Goal: Information Seeking & Learning: Learn about a topic

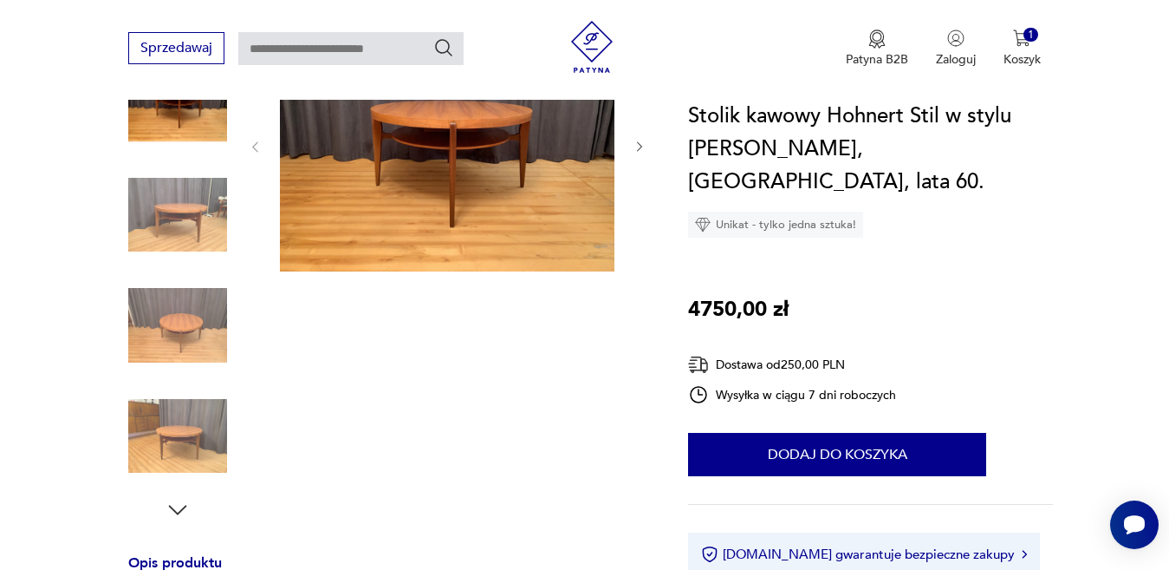
scroll to position [151, 0]
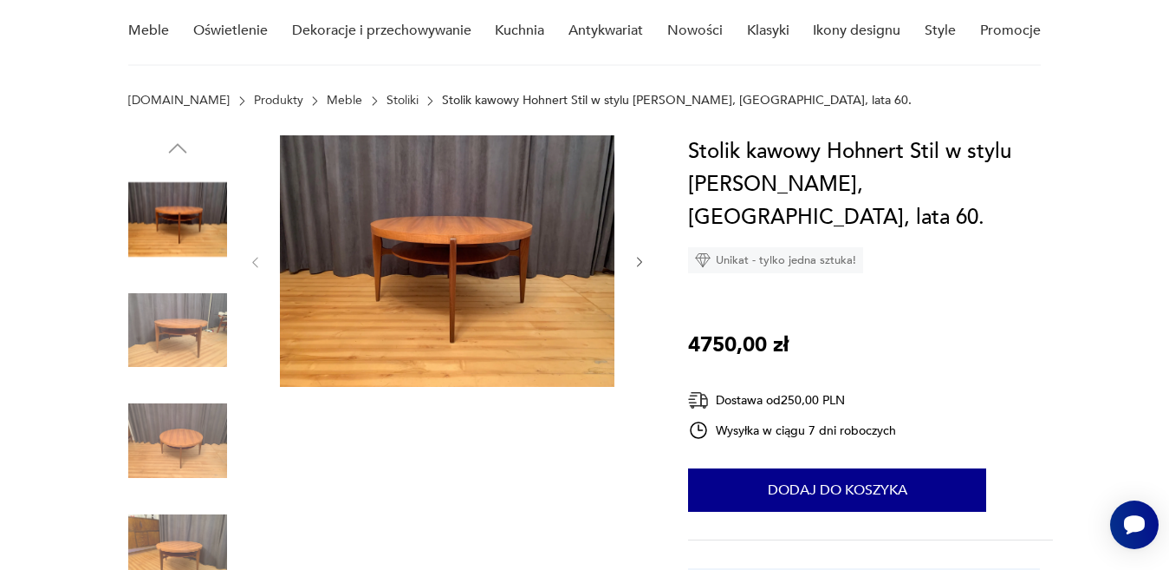
click at [467, 240] on img at bounding box center [447, 260] width 335 height 251
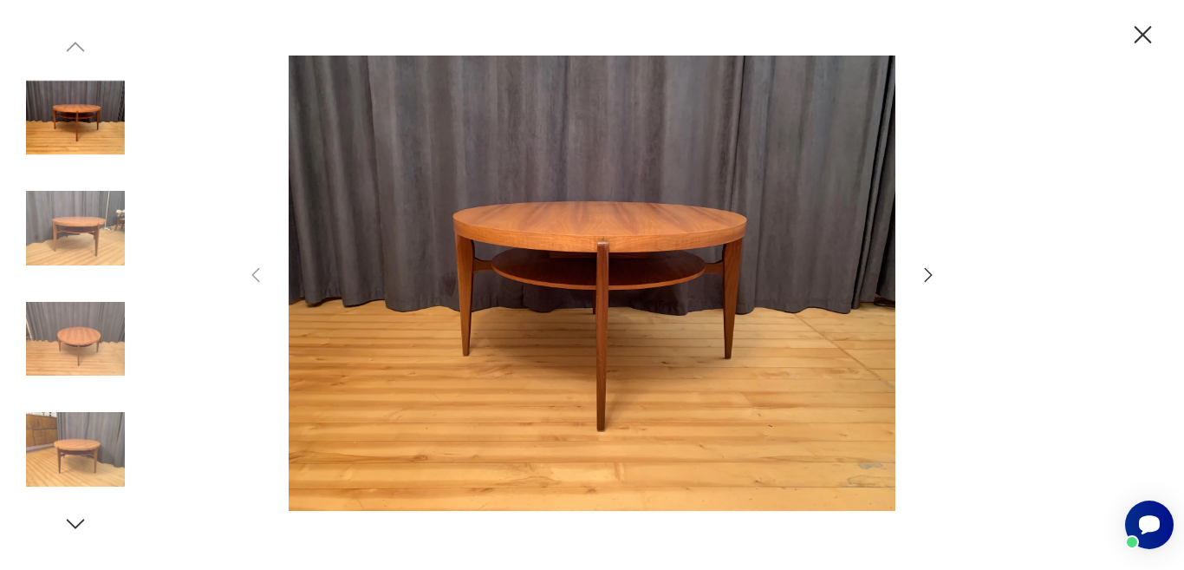
click at [925, 272] on icon "button" at bounding box center [928, 274] width 21 height 21
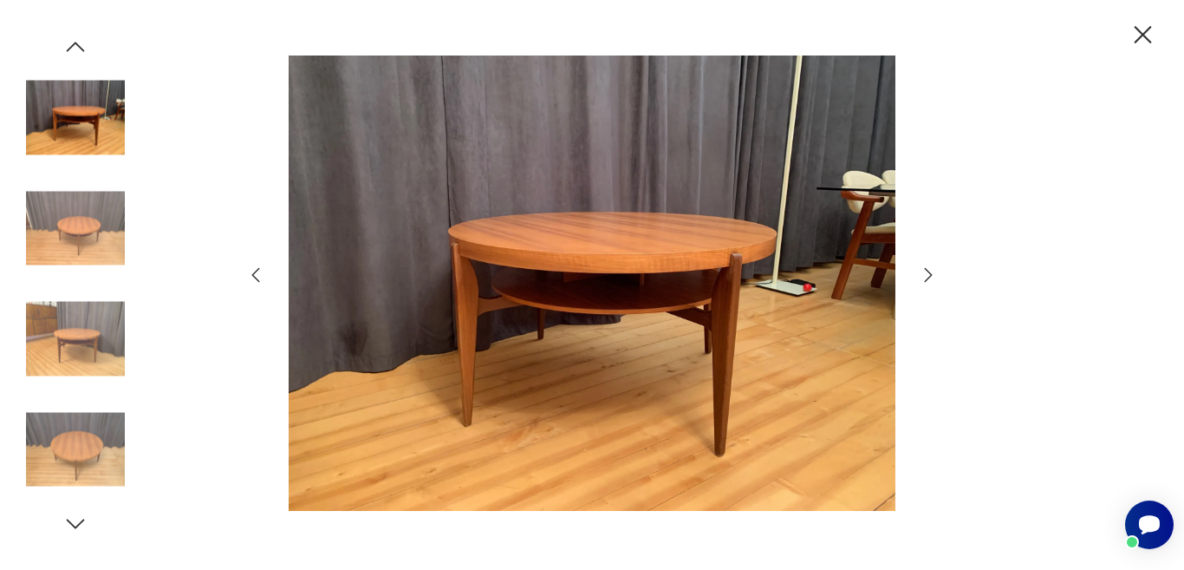
click at [925, 272] on icon "button" at bounding box center [928, 274] width 21 height 21
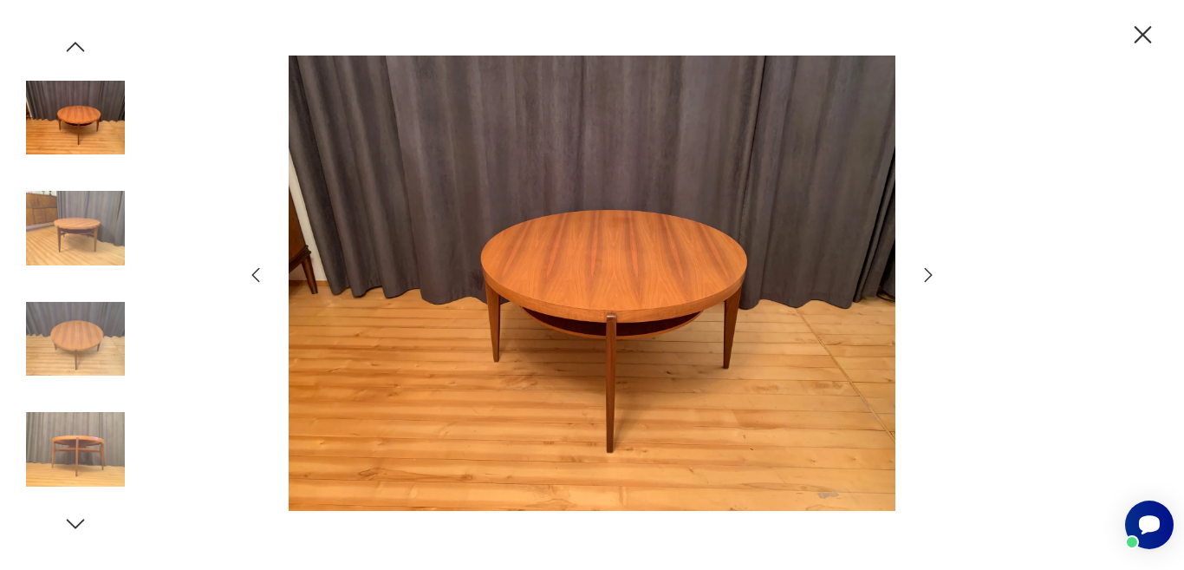
click at [925, 272] on icon "button" at bounding box center [928, 274] width 21 height 21
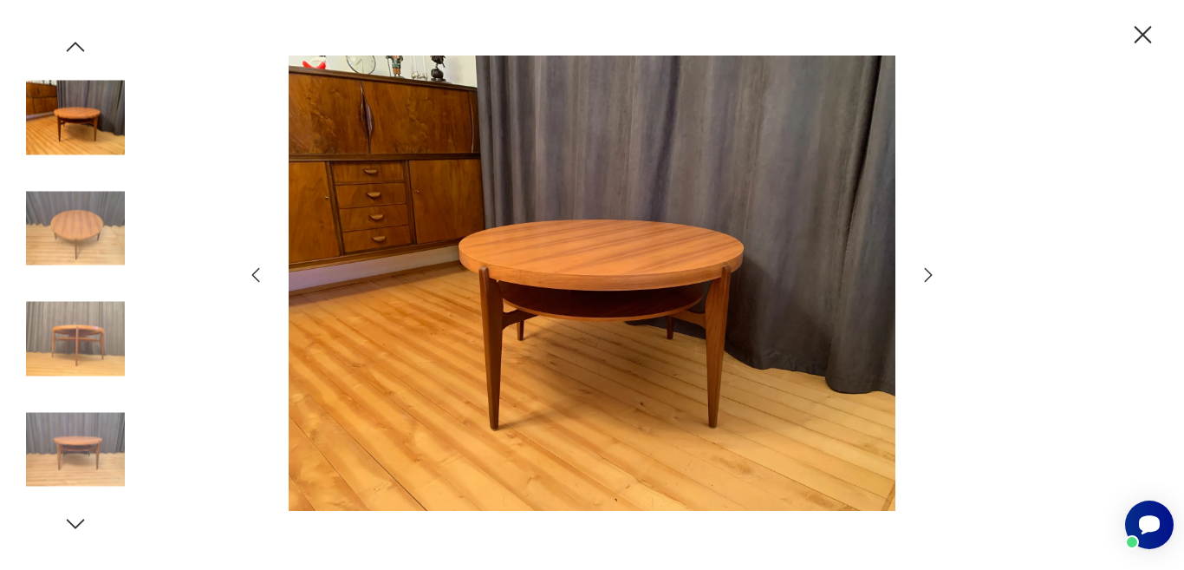
click at [925, 272] on icon "button" at bounding box center [928, 274] width 21 height 21
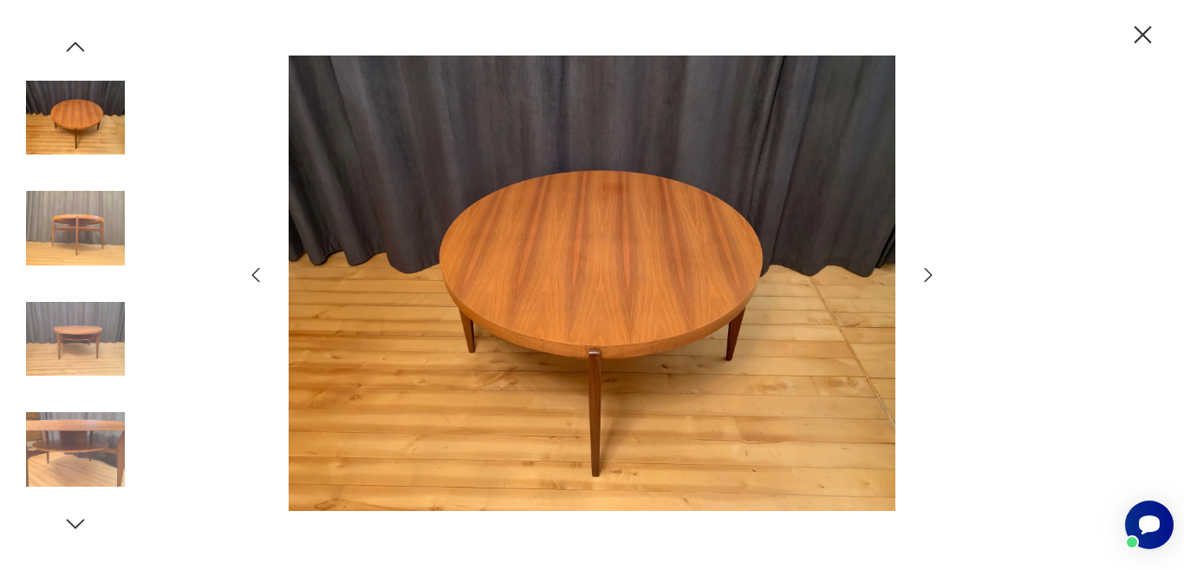
click at [925, 272] on icon "button" at bounding box center [928, 274] width 21 height 21
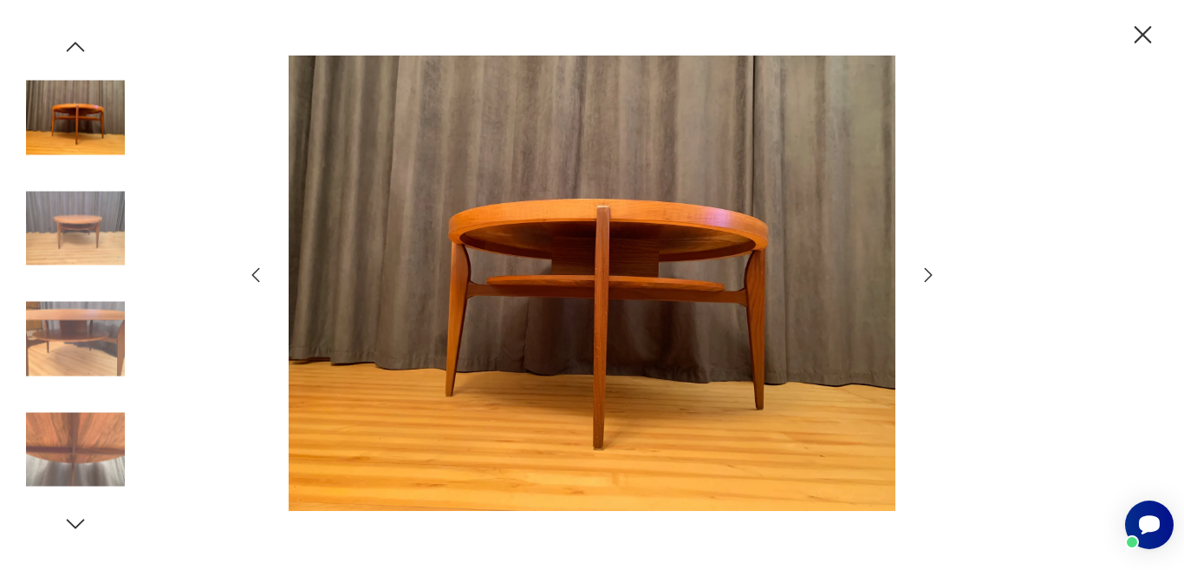
click at [925, 272] on icon "button" at bounding box center [928, 274] width 21 height 21
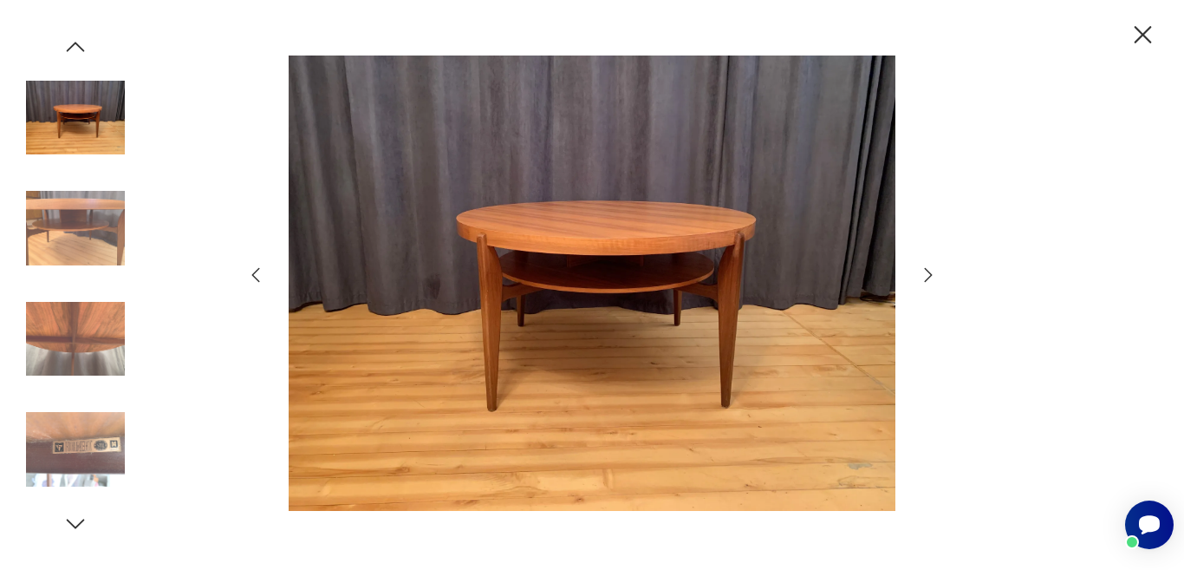
click at [925, 272] on icon "button" at bounding box center [928, 274] width 21 height 21
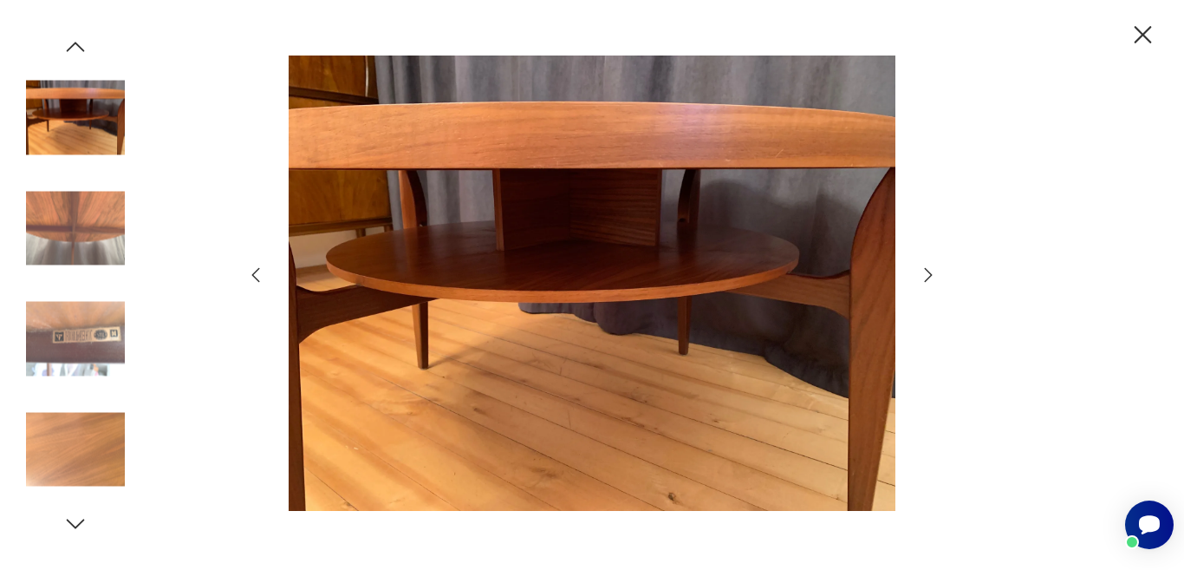
click at [925, 272] on icon "button" at bounding box center [928, 274] width 21 height 21
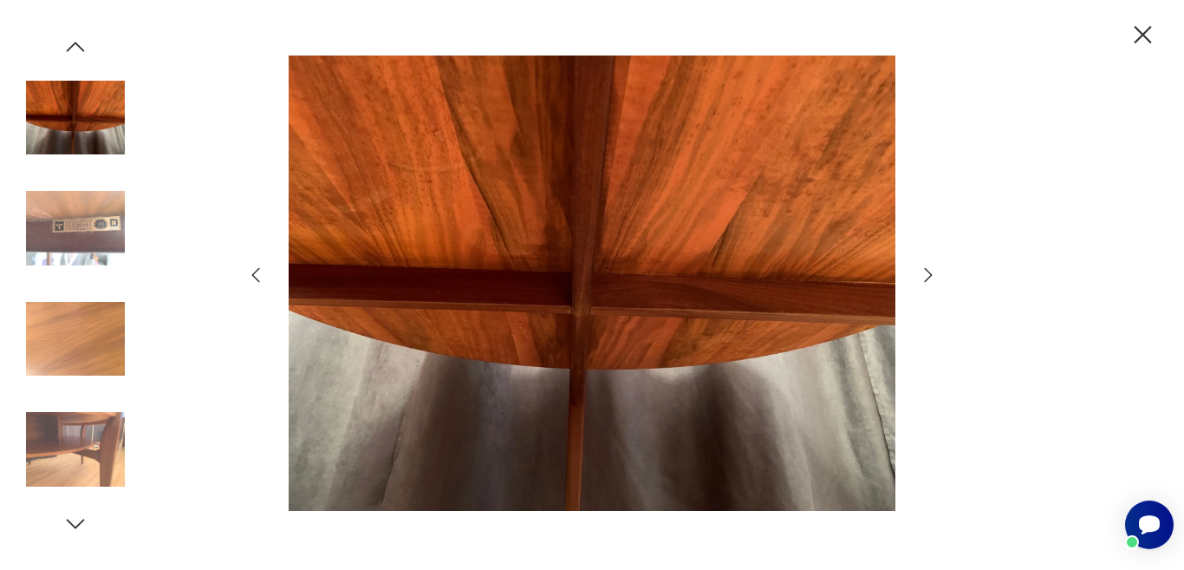
click at [925, 272] on icon "button" at bounding box center [928, 274] width 21 height 21
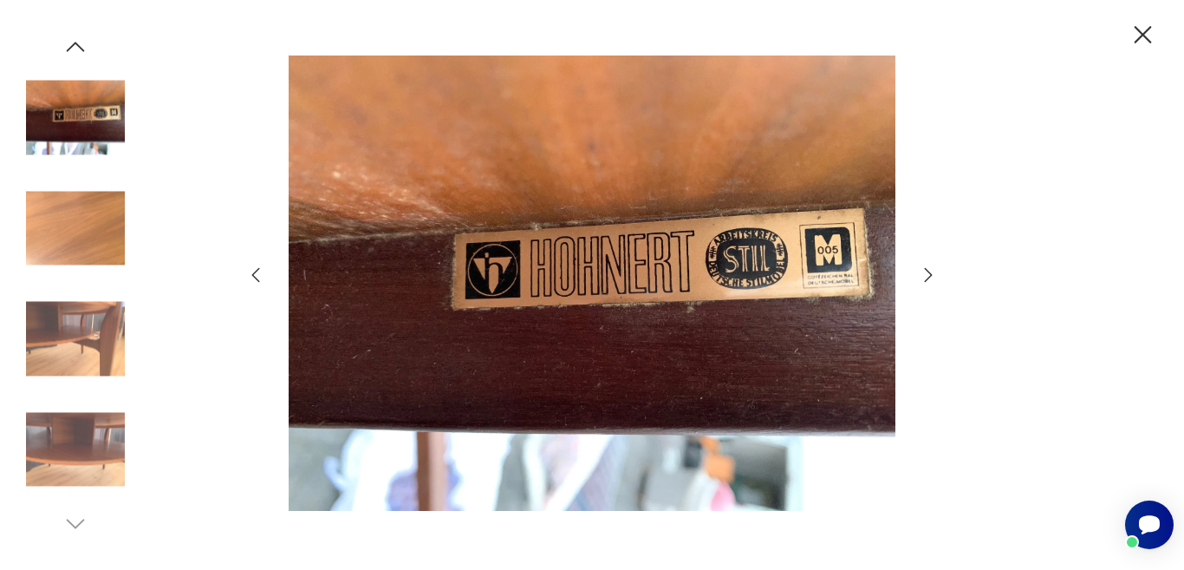
click at [1141, 29] on icon "button" at bounding box center [1143, 35] width 30 height 30
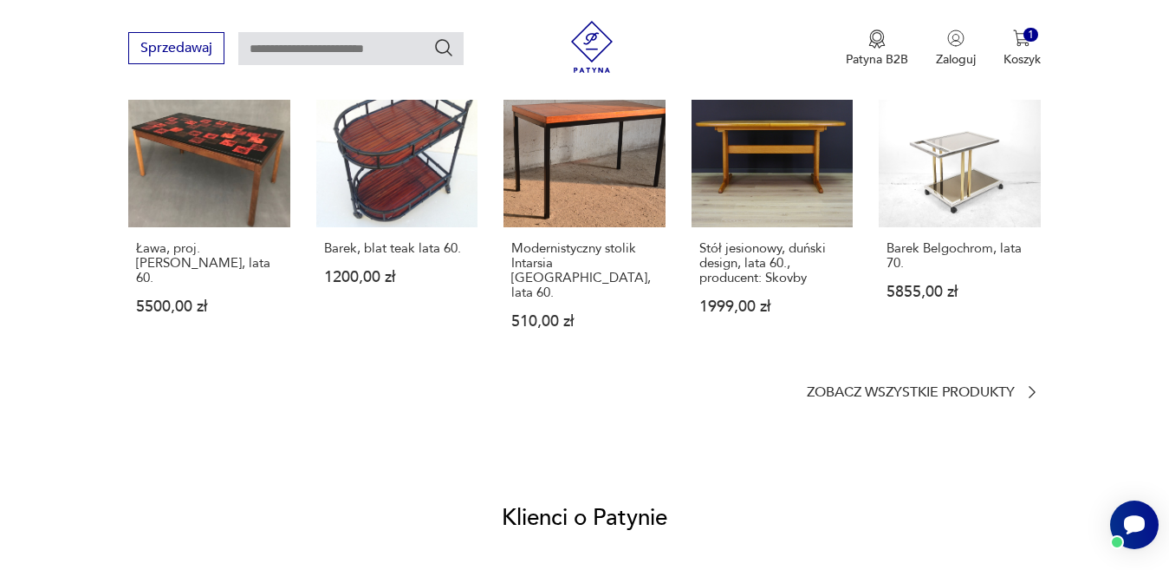
scroll to position [1344, 0]
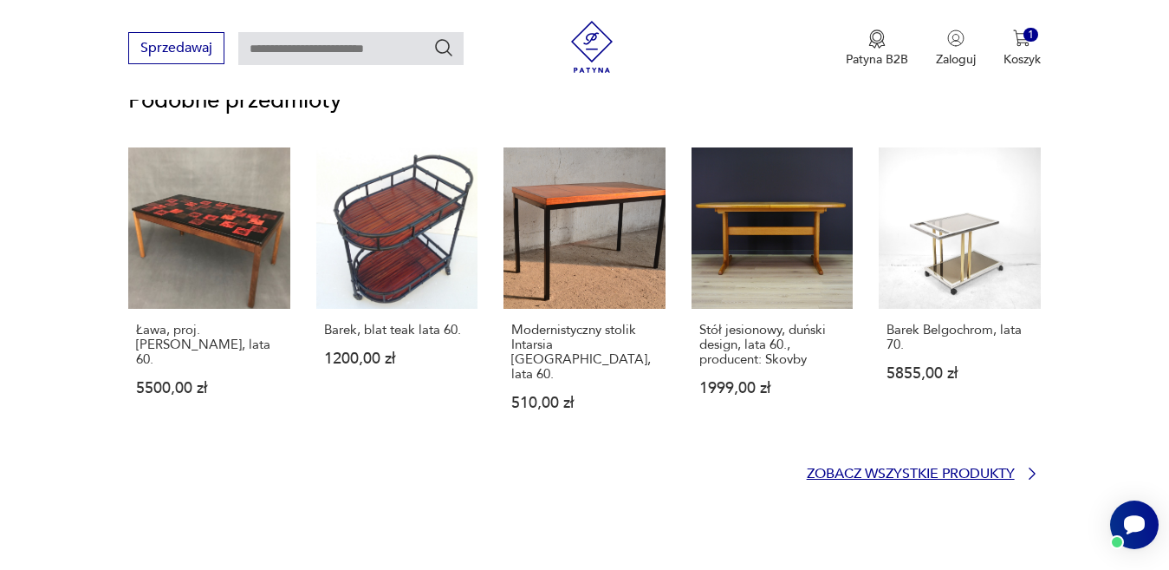
click at [1028, 465] on icon at bounding box center [1032, 473] width 17 height 17
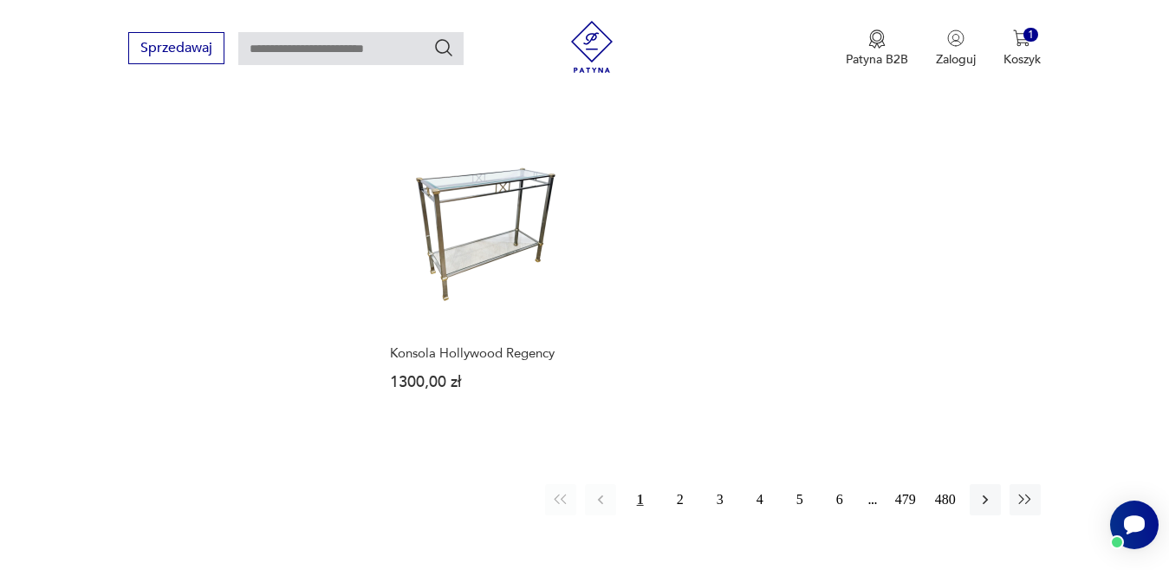
scroll to position [2538, 0]
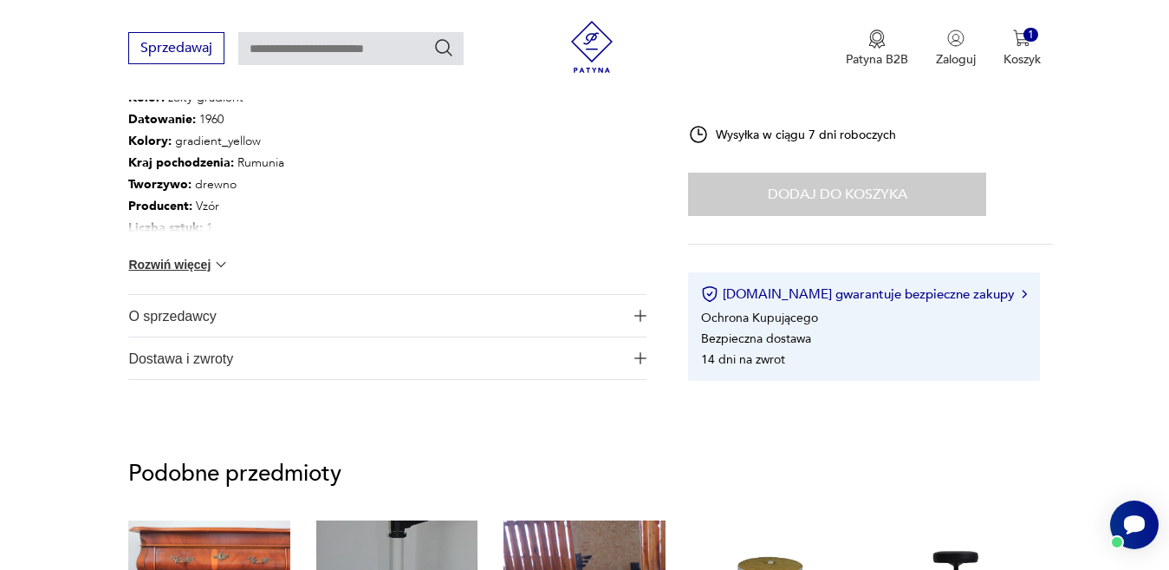
scroll to position [950, 0]
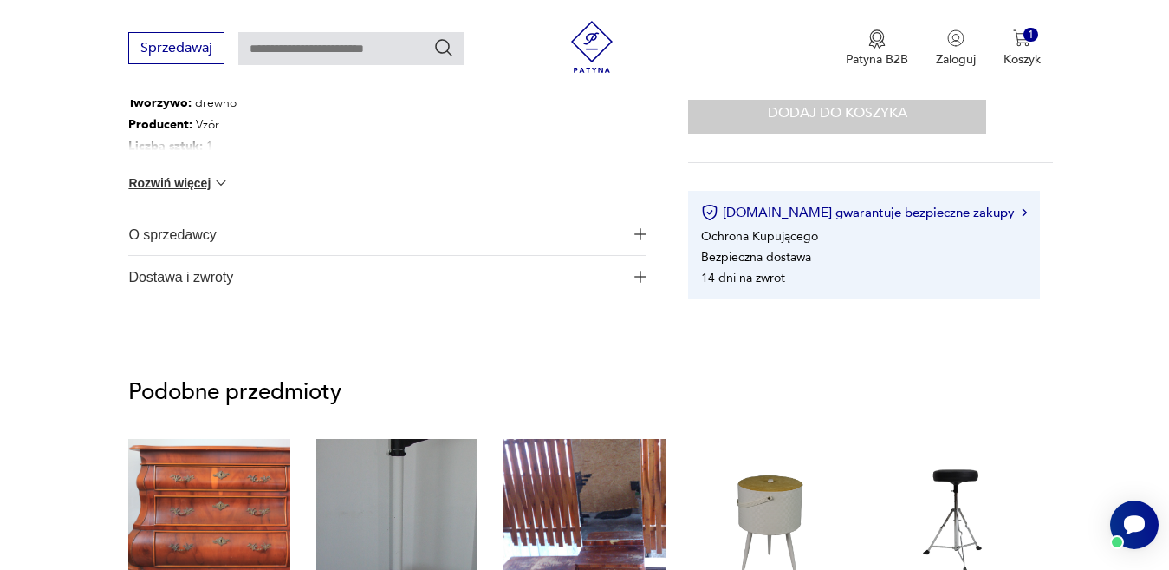
click at [638, 231] on img "button" at bounding box center [641, 234] width 12 height 12
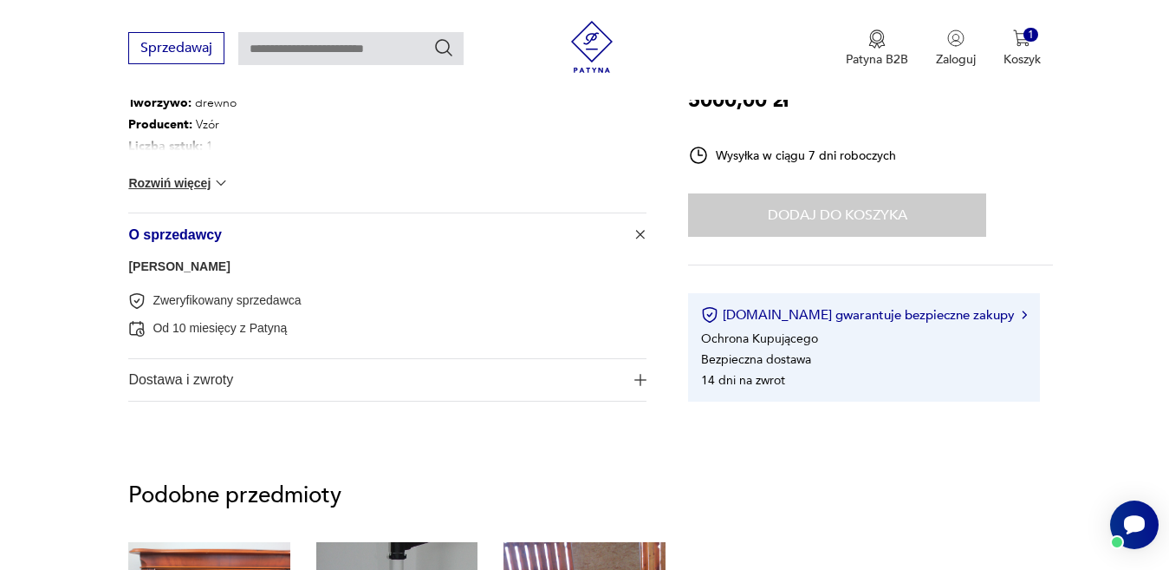
click at [636, 377] on img "button" at bounding box center [641, 380] width 12 height 12
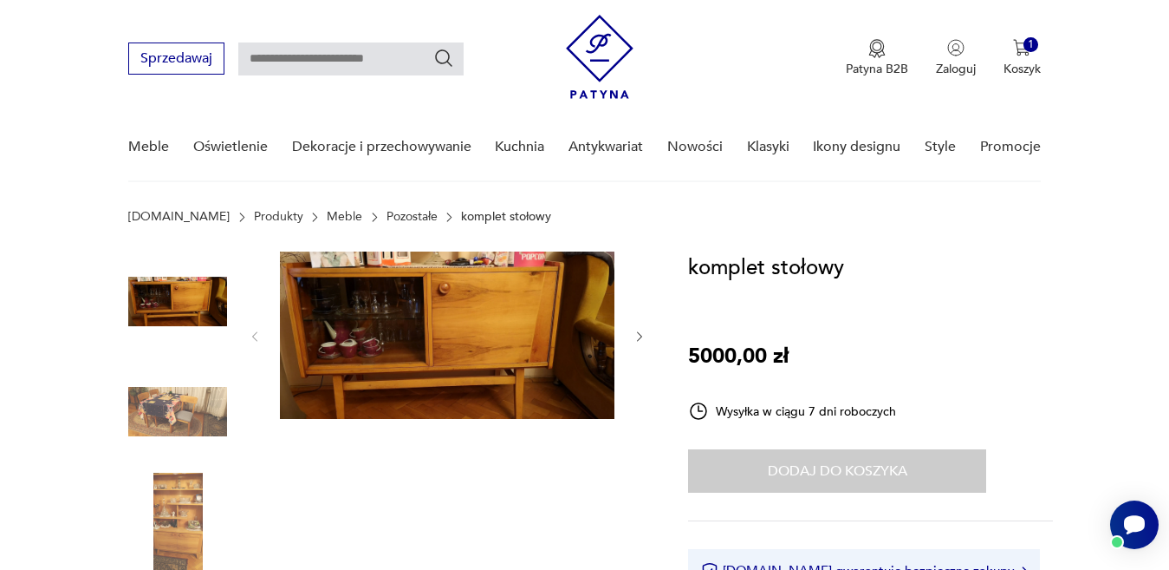
scroll to position [0, 0]
